Goal: Connect with others: Connect with other users

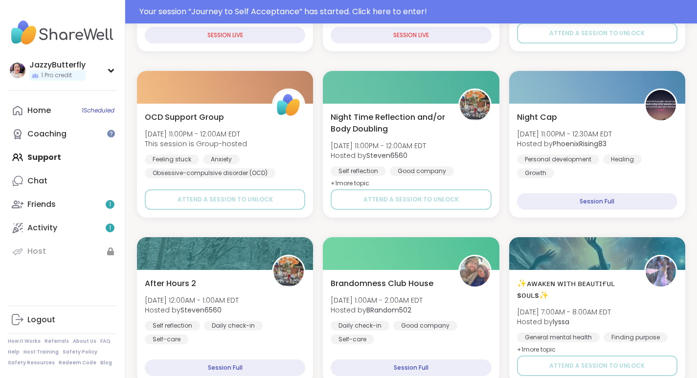
click at [56, 203] on div "Friends 1" at bounding box center [41, 204] width 28 height 11
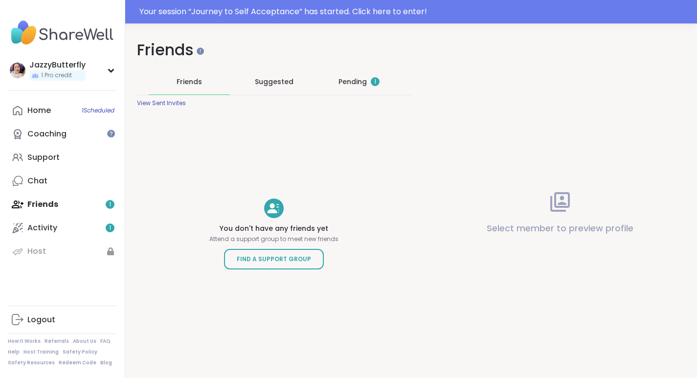
click at [360, 82] on div "Pending 1" at bounding box center [358, 82] width 41 height 10
